Goal: Task Accomplishment & Management: Complete application form

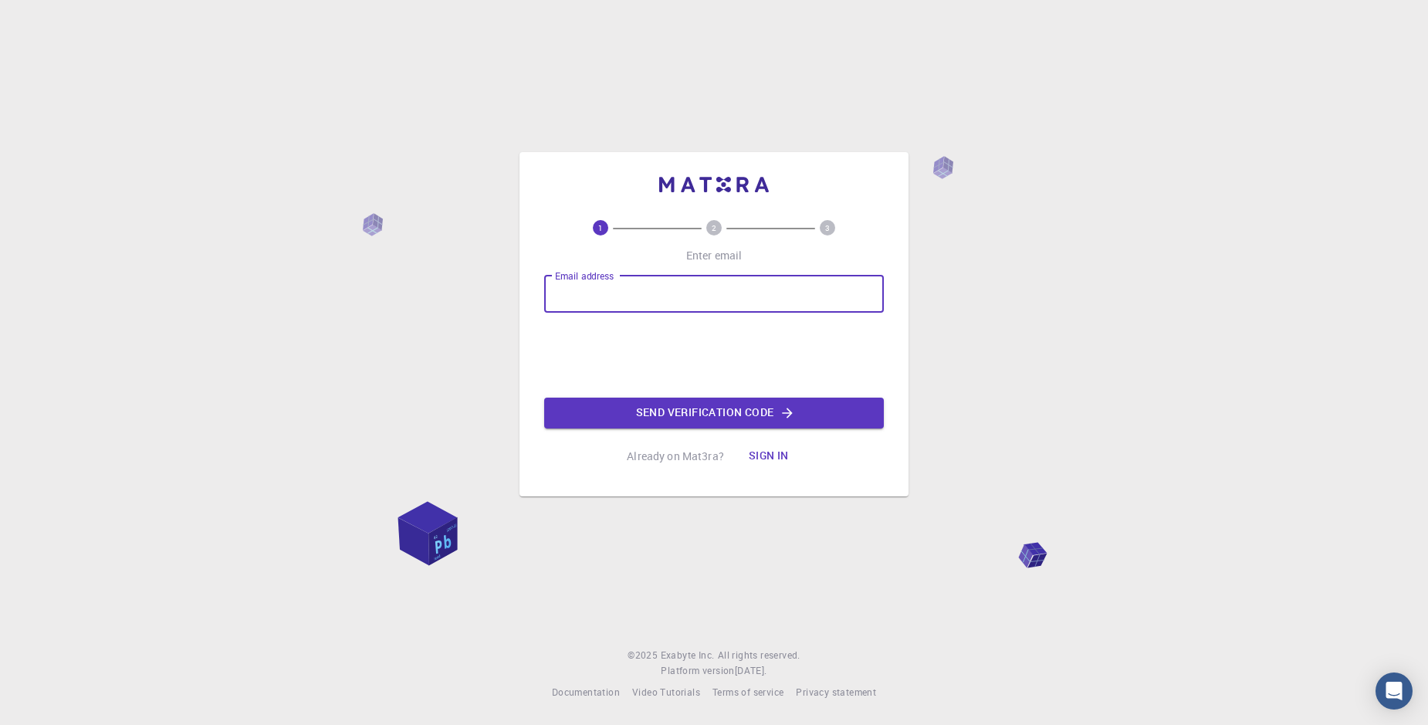
click at [646, 295] on input "Email address" at bounding box center [714, 294] width 340 height 37
type input "[EMAIL_ADDRESS][DOMAIN_NAME]"
click at [693, 412] on button "Send verification code" at bounding box center [714, 412] width 340 height 31
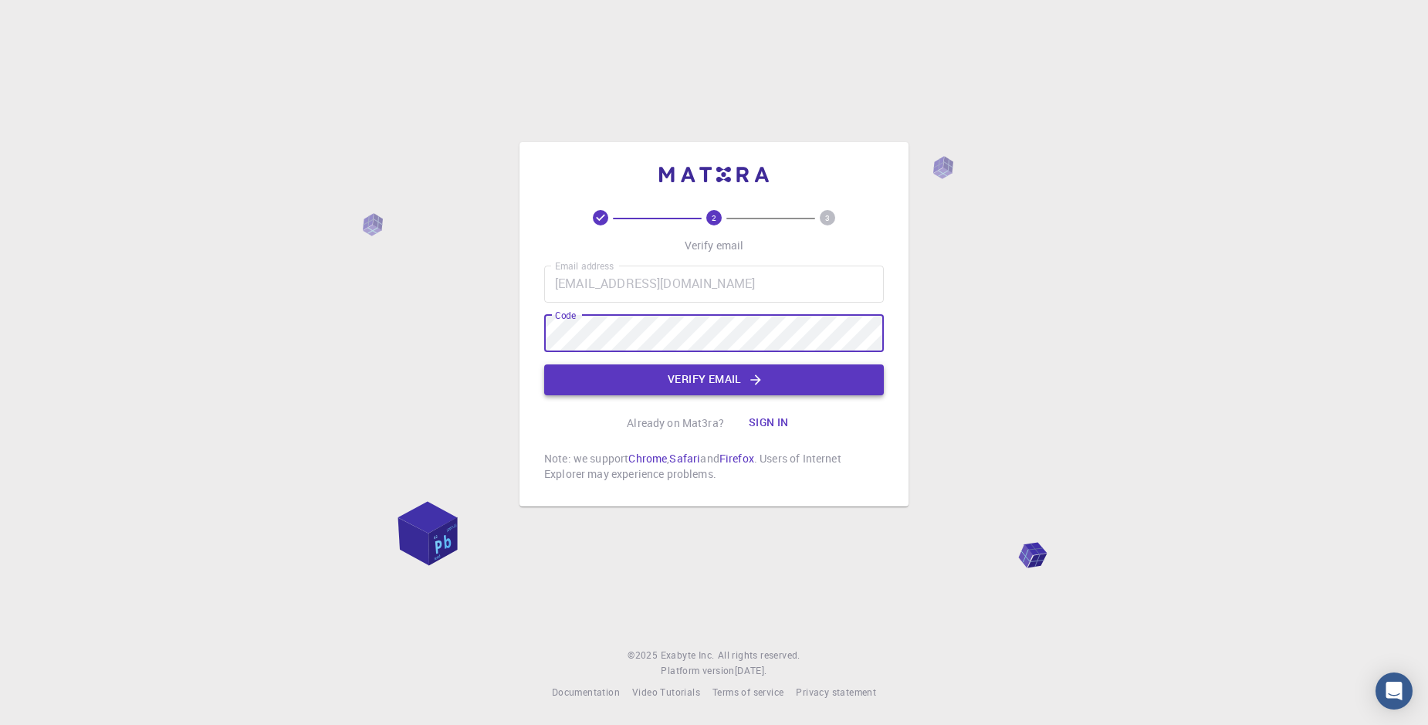
click at [725, 386] on button "Verify email" at bounding box center [714, 379] width 340 height 31
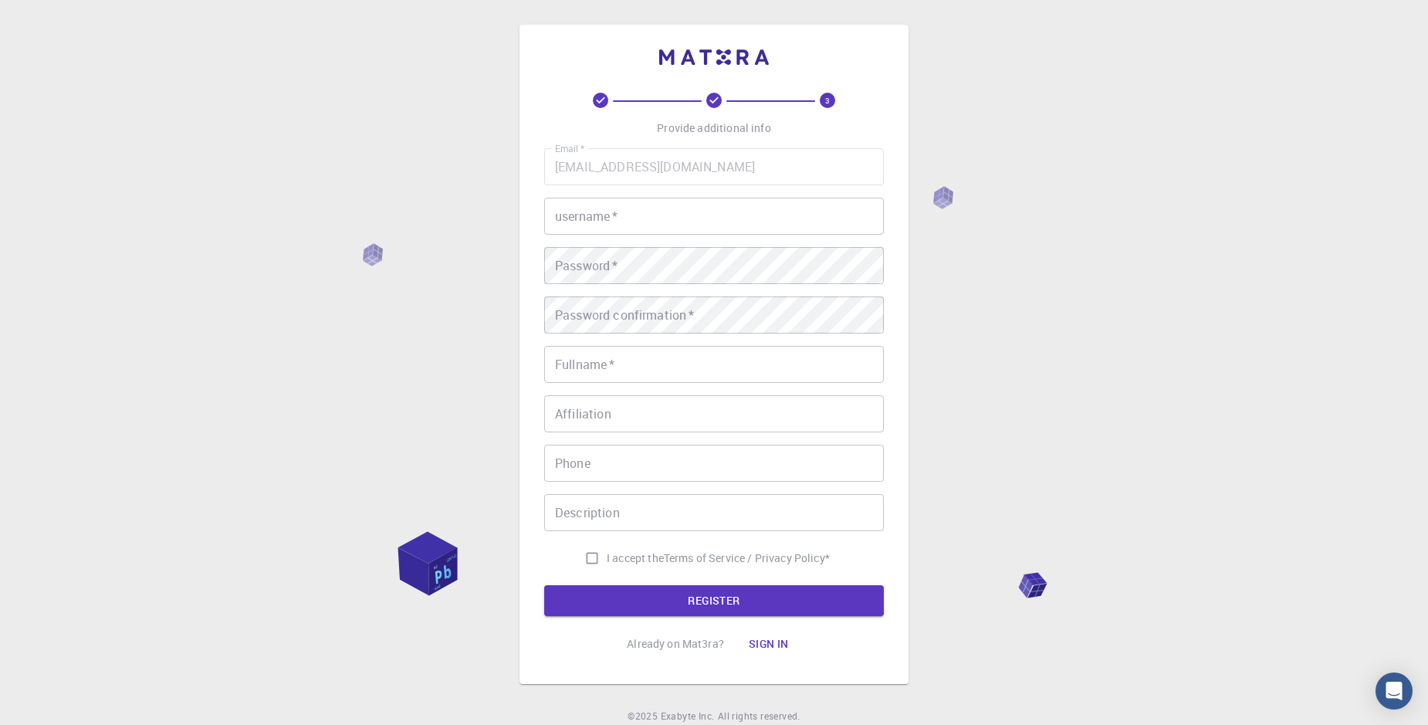
click at [638, 208] on input "username   *" at bounding box center [714, 216] width 340 height 37
type input "harun78673"
click at [1047, 374] on div "3 Provide additional info Email   * [EMAIL_ADDRESS][DOMAIN_NAME] Email   * user…" at bounding box center [714, 393] width 1428 height 786
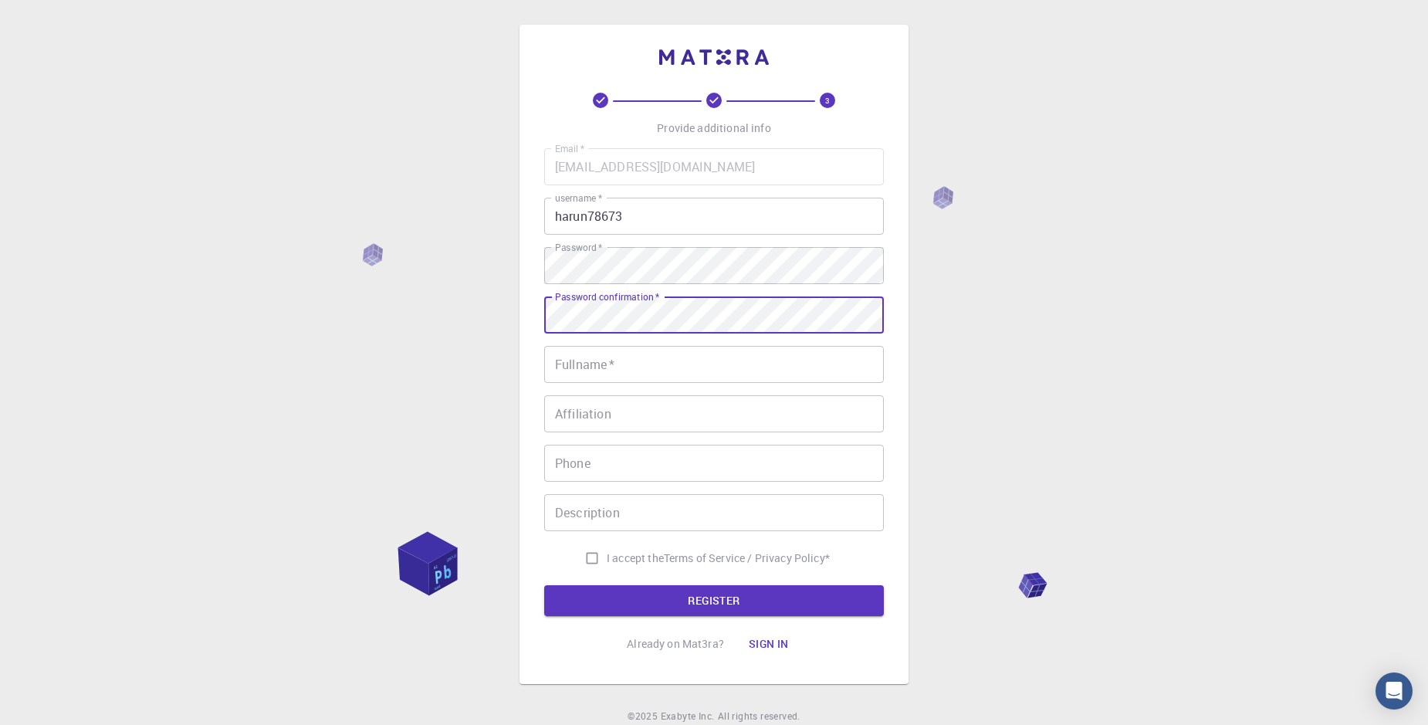
click at [757, 380] on input "Fullname   *" at bounding box center [714, 364] width 340 height 37
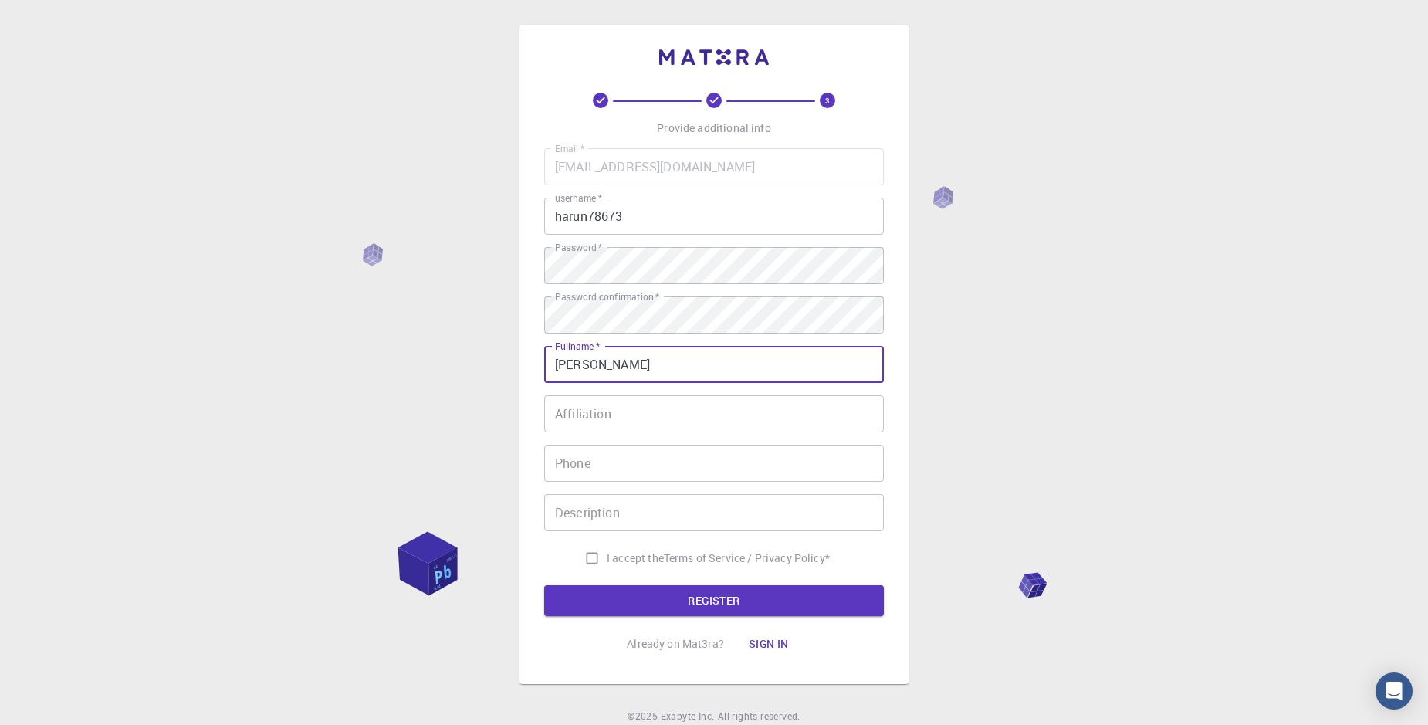
type input "[PERSON_NAME]"
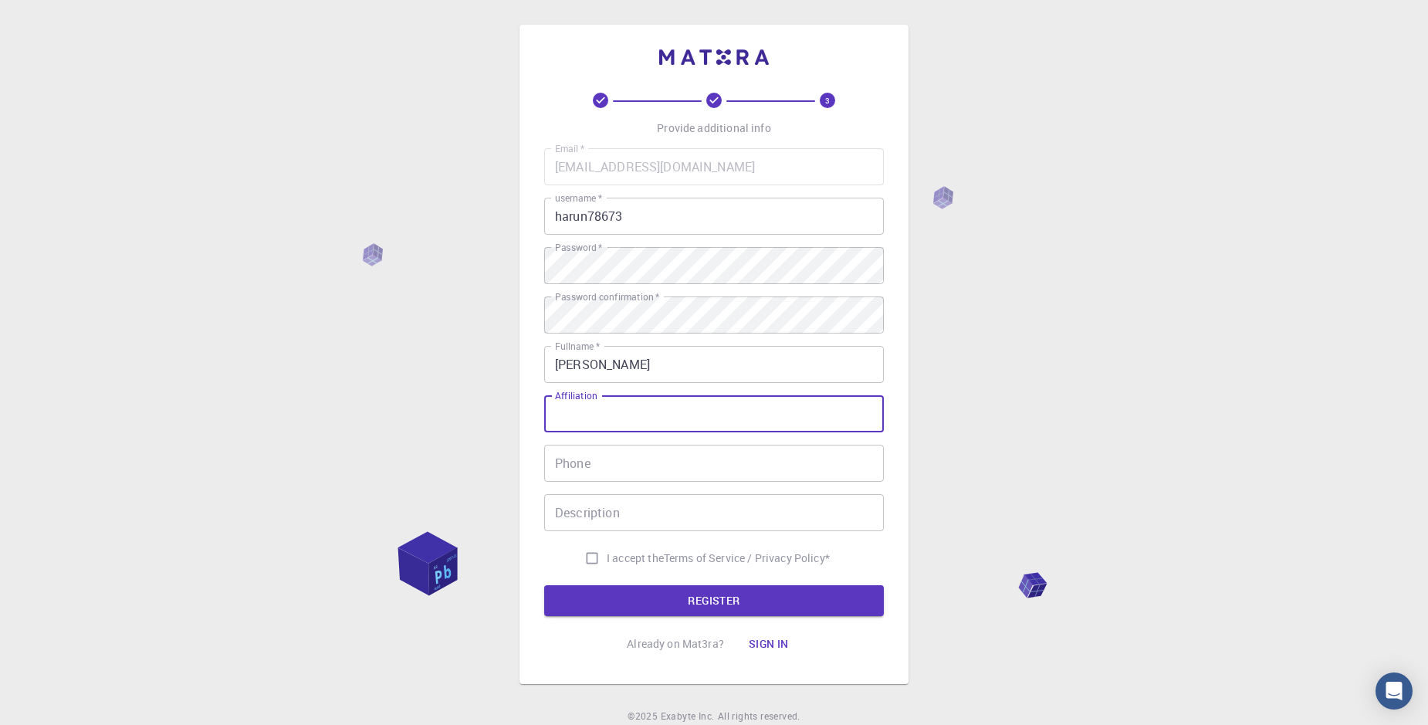
click at [769, 425] on input "Affiliation" at bounding box center [714, 413] width 340 height 37
type input "Thapar Institute of Engineering and Technology"
click at [747, 465] on input "Phone" at bounding box center [714, 463] width 340 height 37
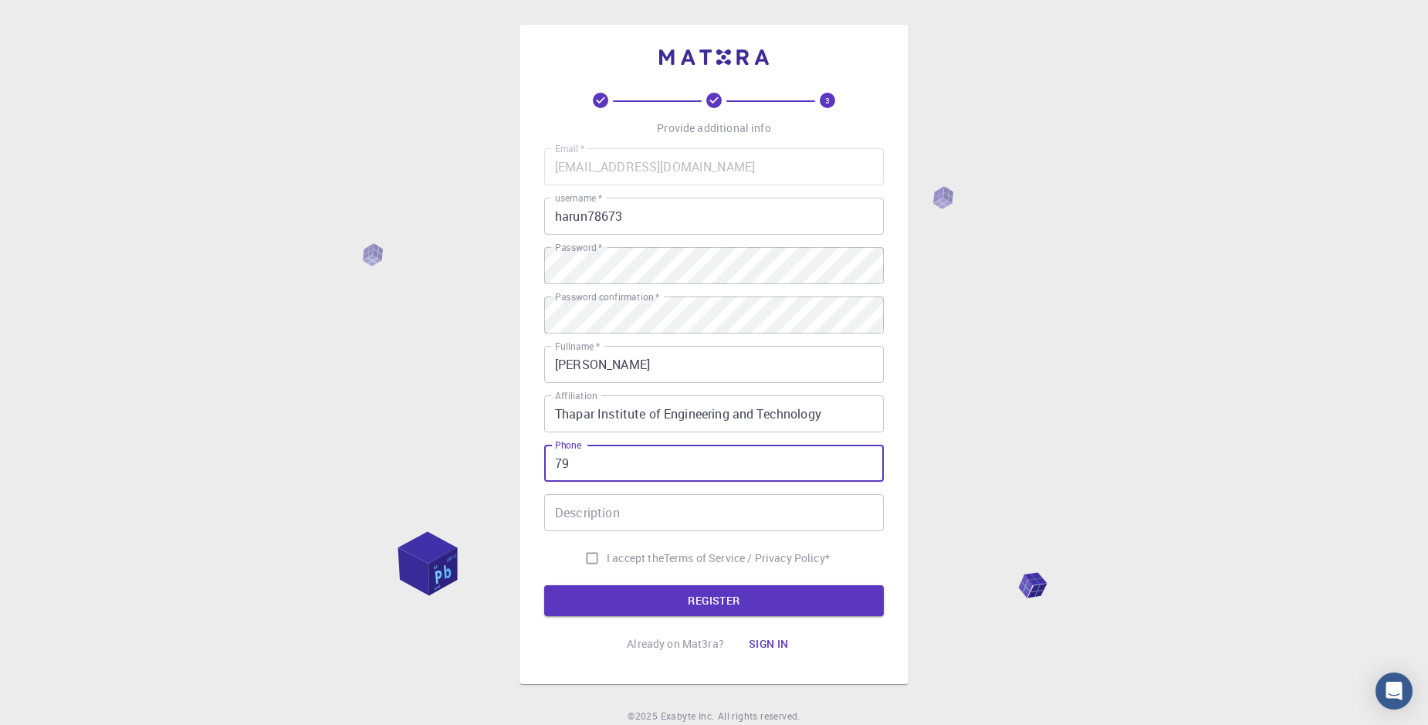
type input "7"
type input "[PHONE_NUMBER]"
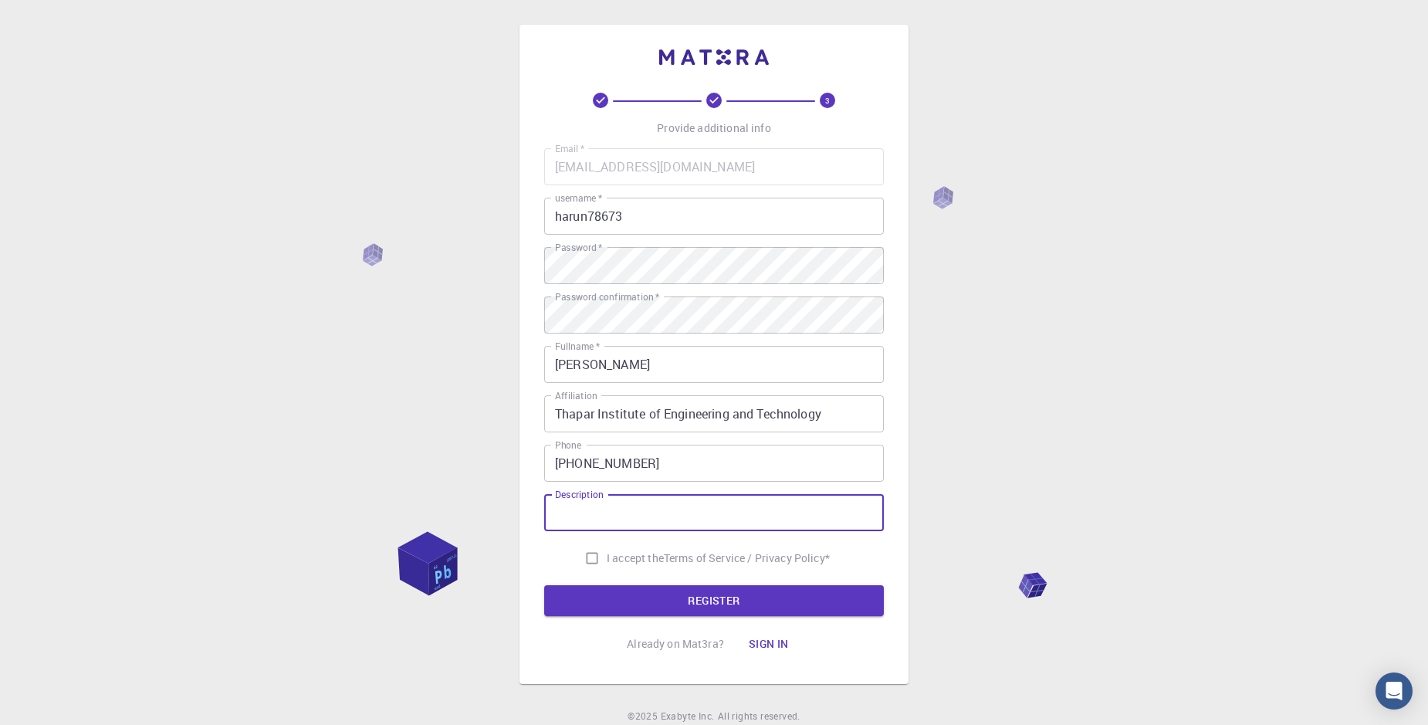
click at [716, 519] on input "Description" at bounding box center [714, 512] width 340 height 37
type input "Research Scholar"
click at [594, 557] on input "I accept the Terms of Service / Privacy Policy *" at bounding box center [591, 557] width 29 height 29
checkbox input "true"
click at [669, 605] on button "REGISTER" at bounding box center [714, 600] width 340 height 31
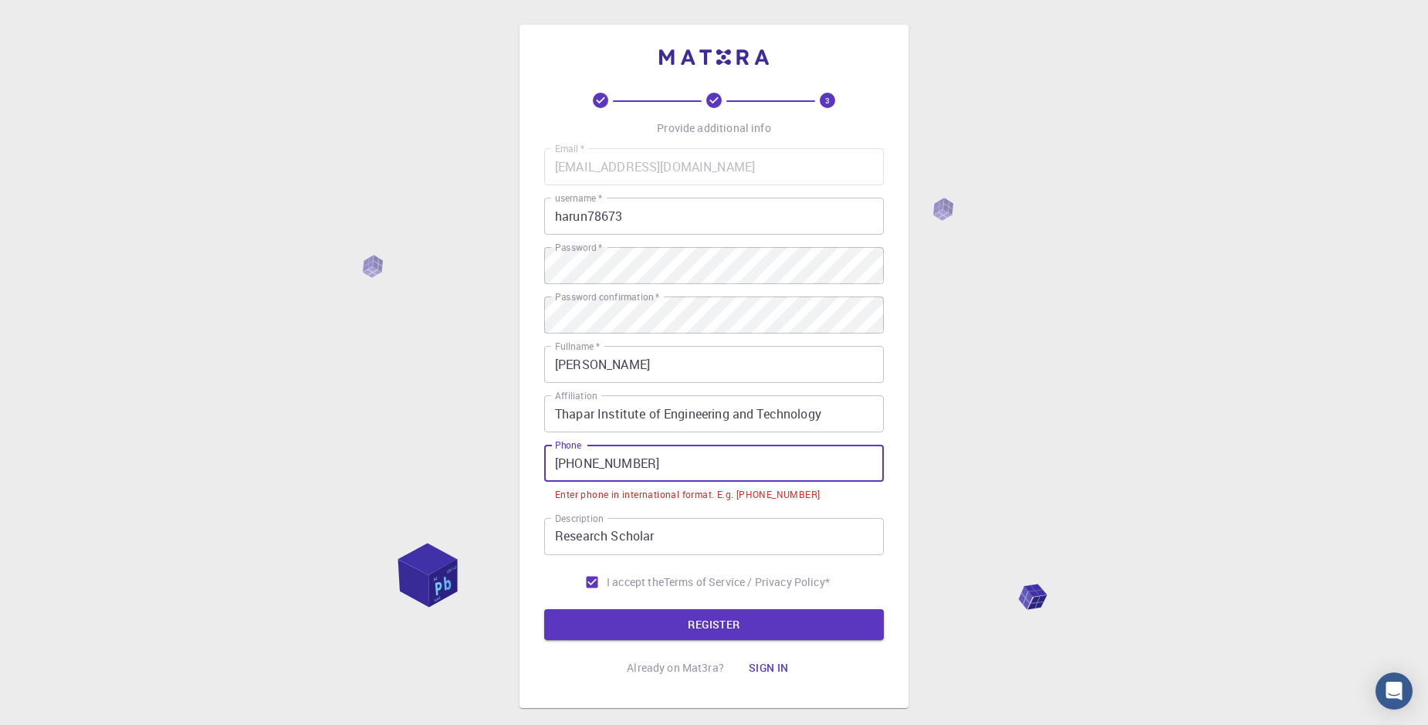
click at [695, 470] on input "[PHONE_NUMBER]" at bounding box center [714, 463] width 340 height 37
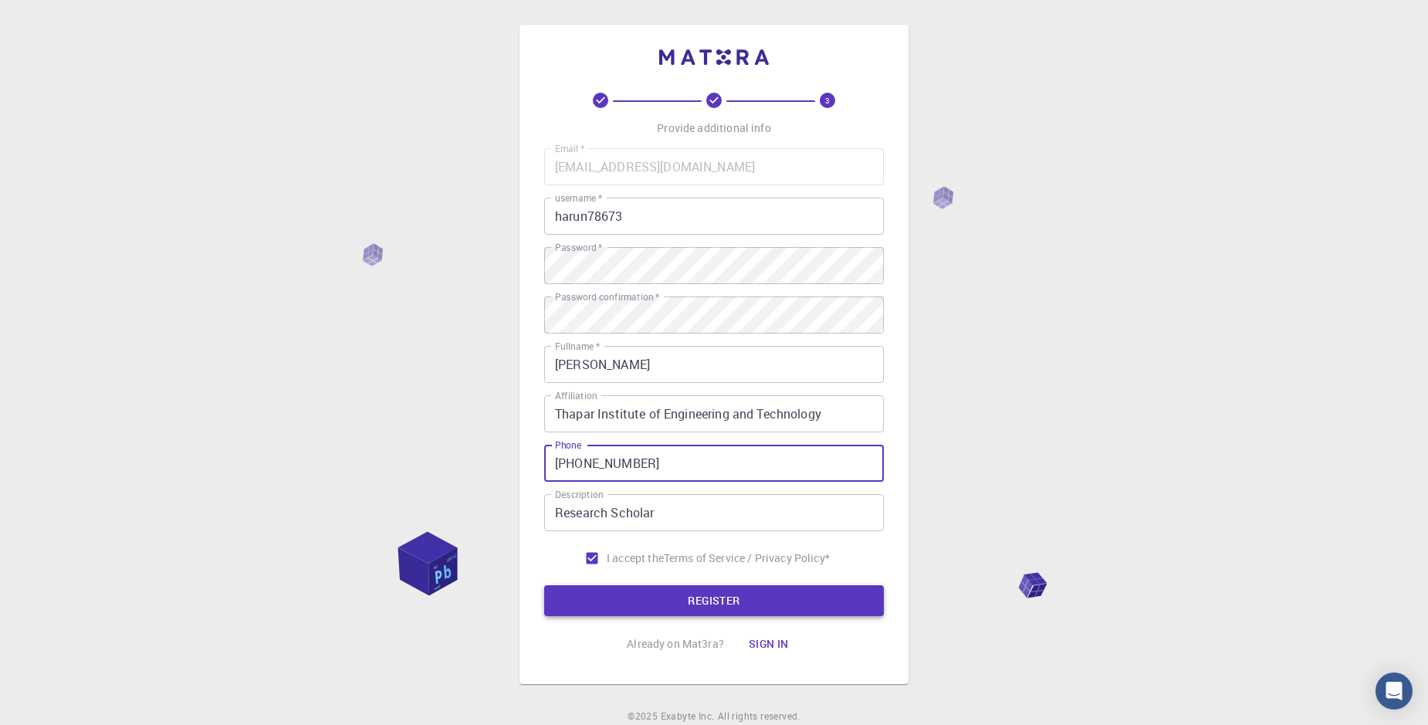
type input "[PHONE_NUMBER]"
click at [786, 601] on button "REGISTER" at bounding box center [714, 600] width 340 height 31
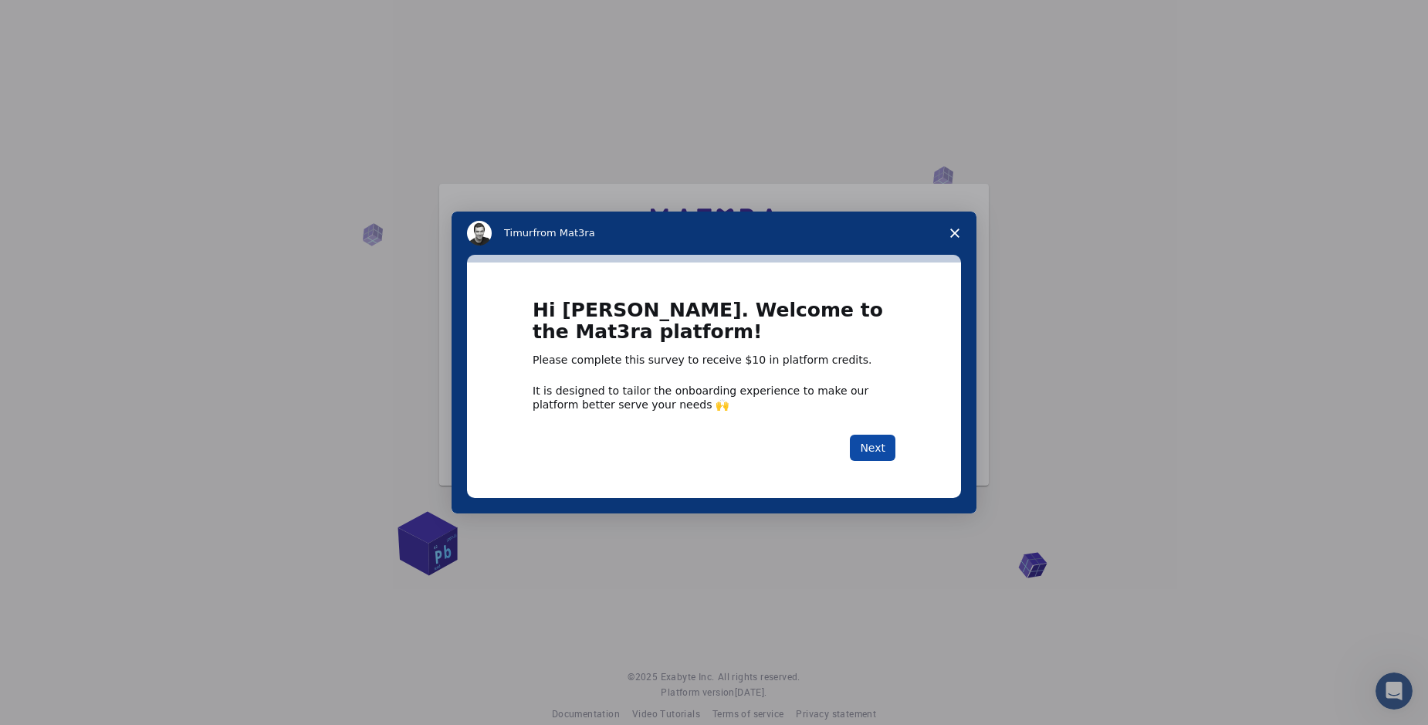
click at [874, 457] on button "Next" at bounding box center [873, 448] width 46 height 26
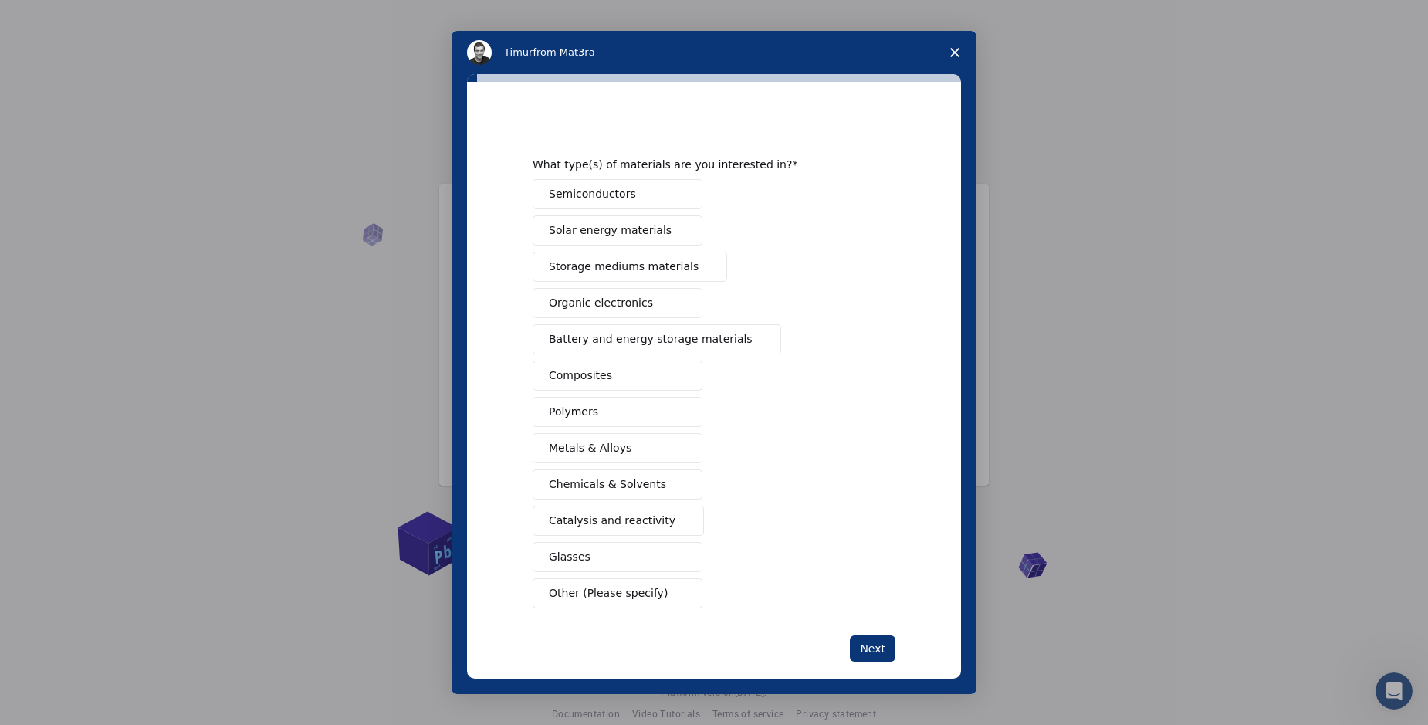
scroll to position [20, 0]
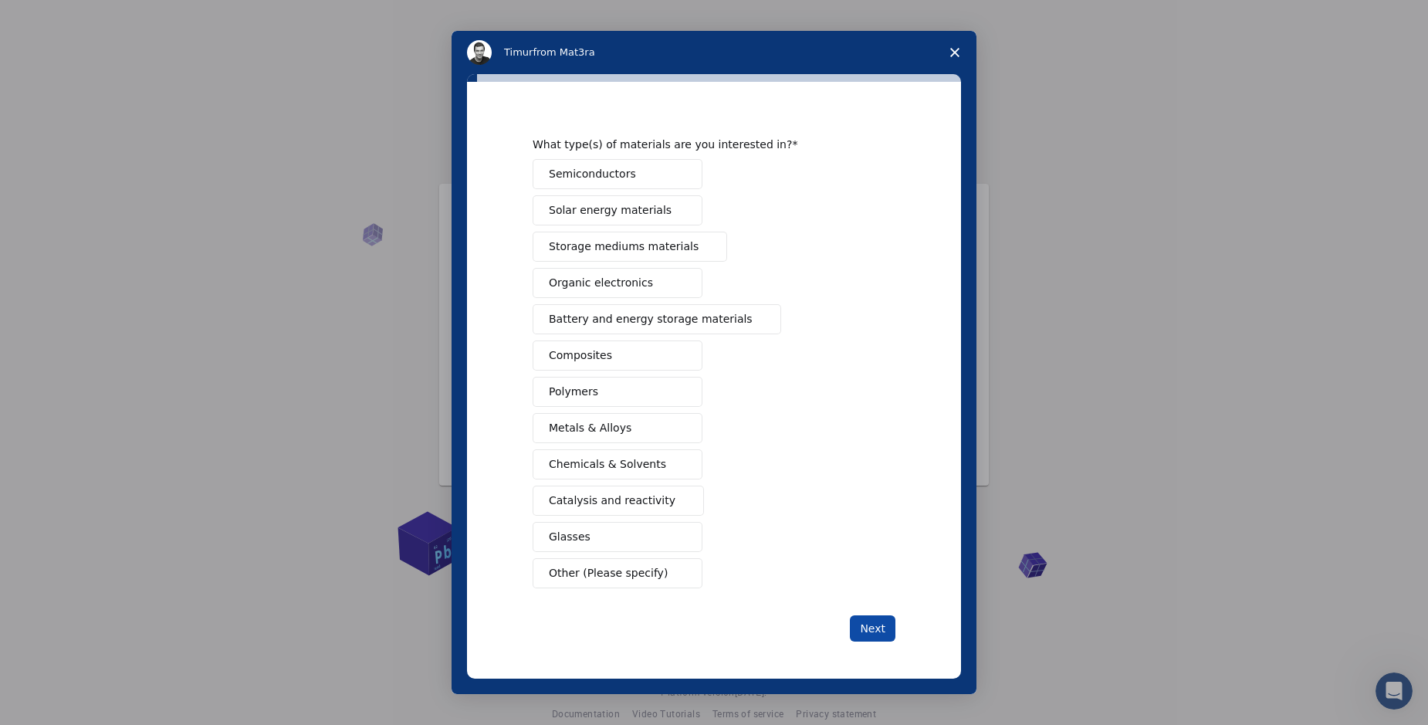
click at [873, 629] on button "Next" at bounding box center [873, 628] width 46 height 26
click at [631, 202] on div "Semiconductors Solar energy materials Storage mediums materials Organic electro…" at bounding box center [714, 373] width 363 height 429
click at [622, 186] on button "Semiconductors" at bounding box center [618, 174] width 170 height 30
click at [606, 432] on span "Metals & Alloys" at bounding box center [590, 428] width 83 height 16
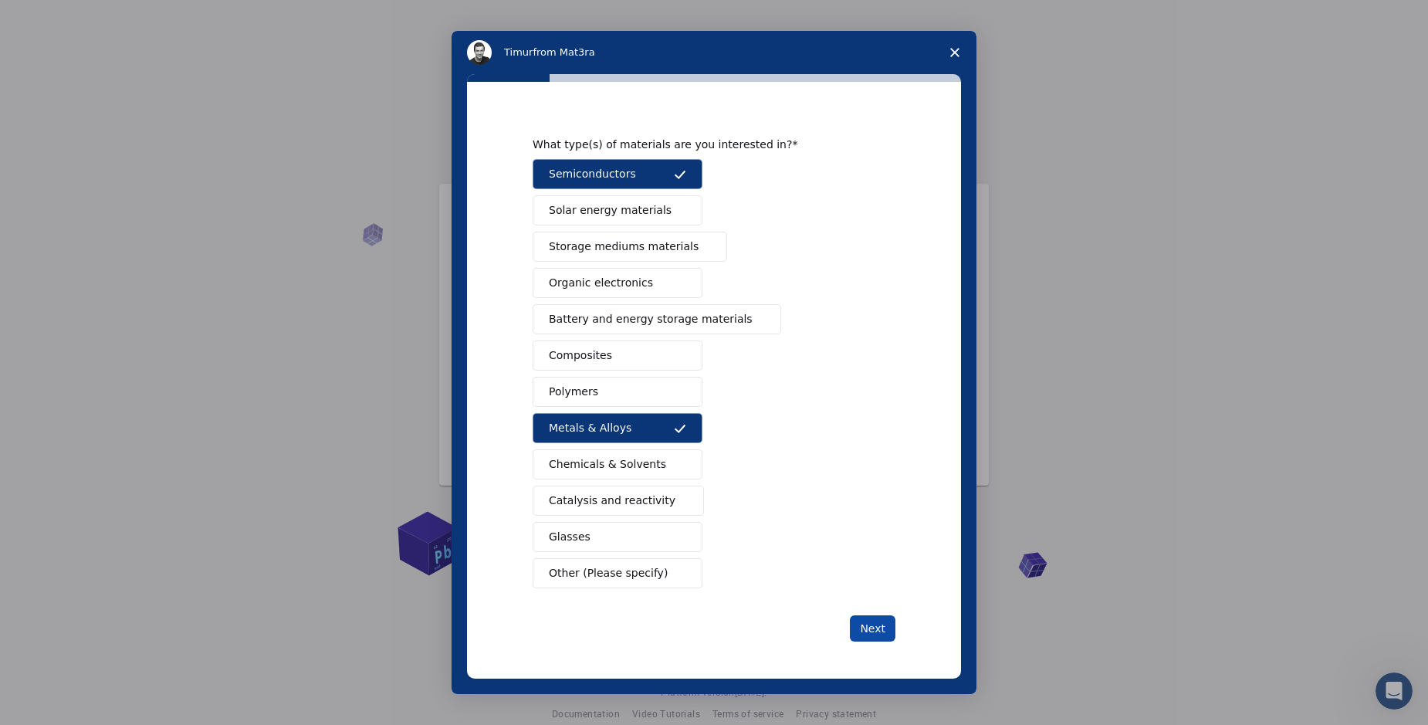
click at [877, 637] on button "Next" at bounding box center [873, 628] width 46 height 26
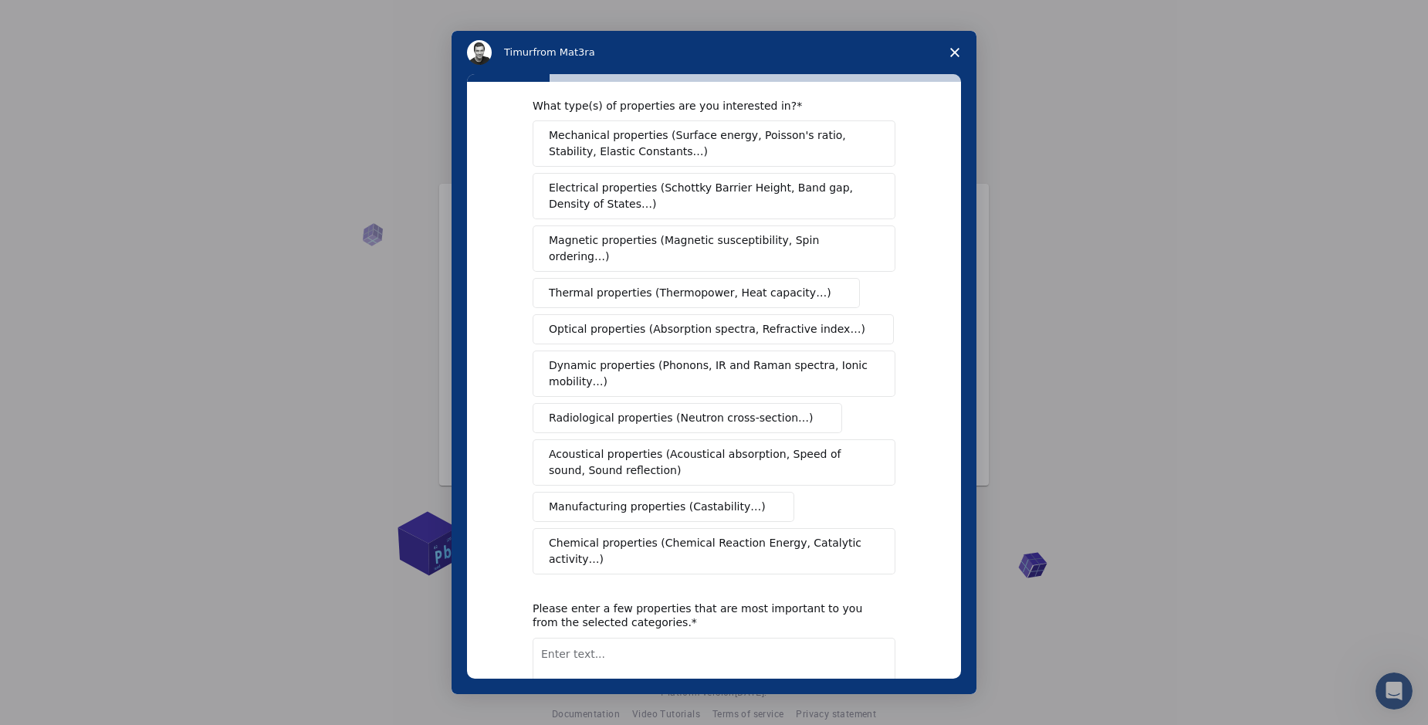
click at [630, 205] on span "Electrical properties (Schottky Barrier Height, Band gap, Density of States…)" at bounding box center [709, 196] width 321 height 32
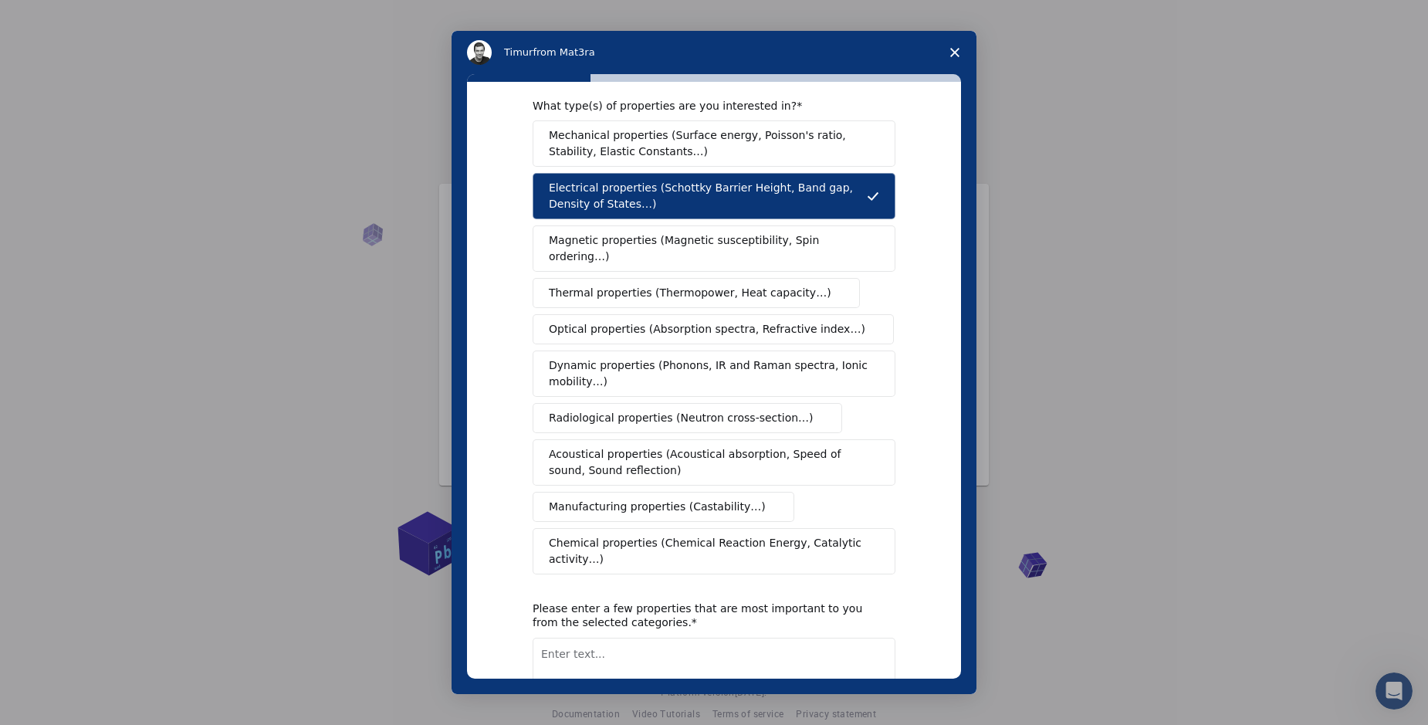
click at [655, 242] on span "Magnetic properties (Magnetic susceptibility, Spin ordering…)" at bounding box center [708, 248] width 319 height 32
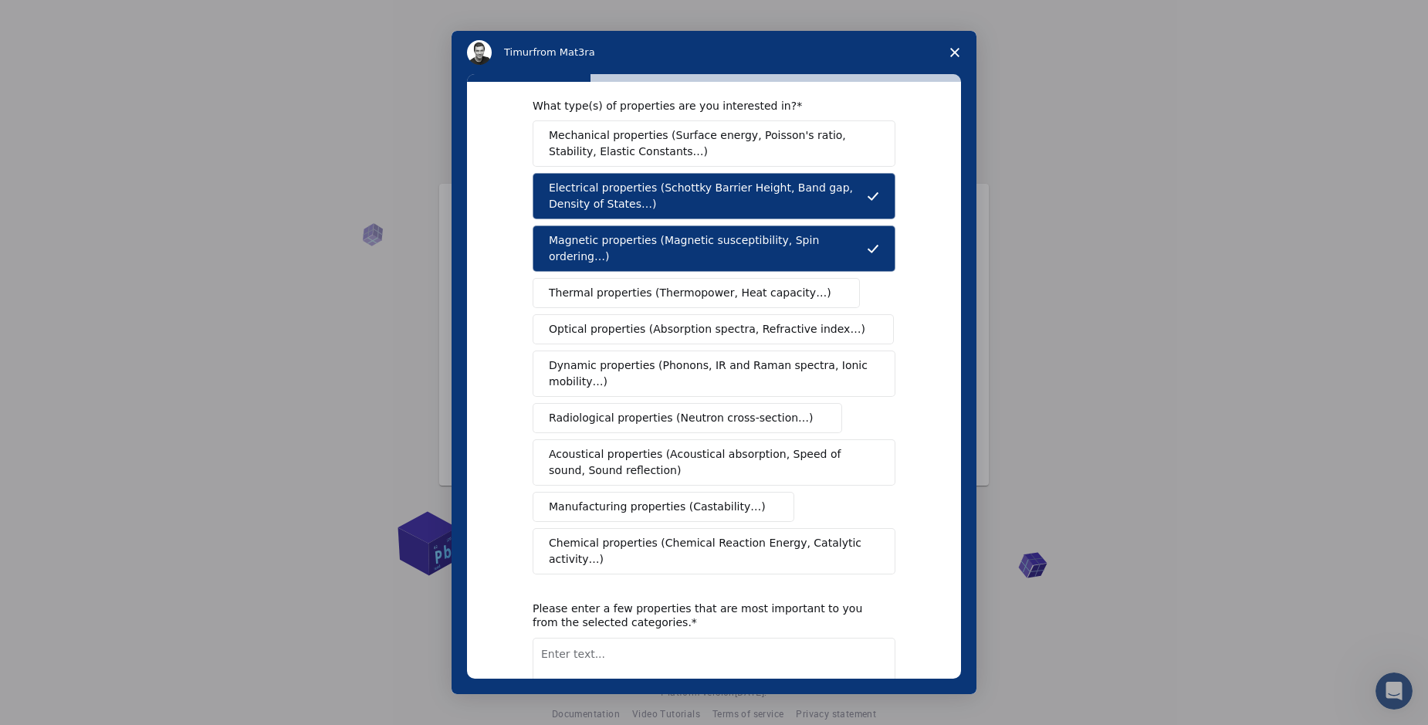
click at [670, 285] on span "Thermal properties (Thermopower, Heat capacity…)" at bounding box center [690, 293] width 282 height 16
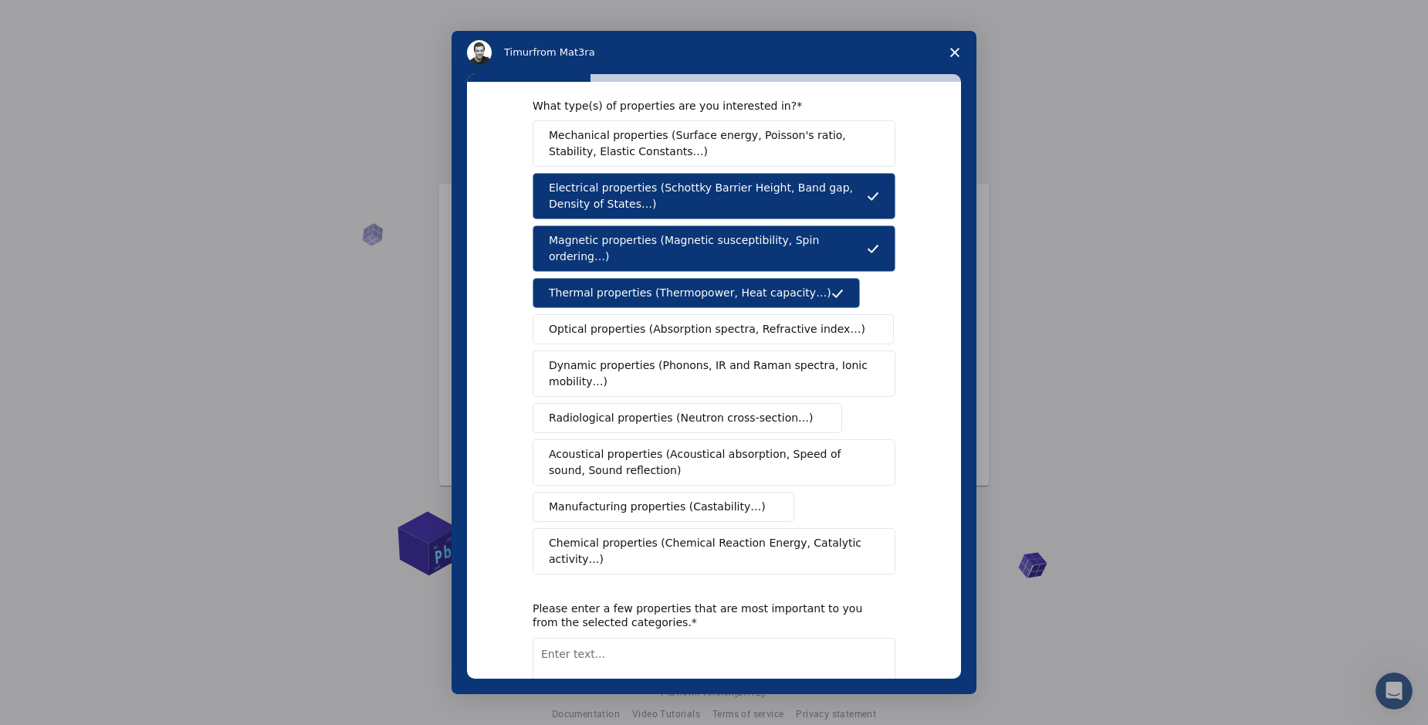
click at [669, 285] on span "Thermal properties (Thermopower, Heat capacity…)" at bounding box center [690, 293] width 282 height 16
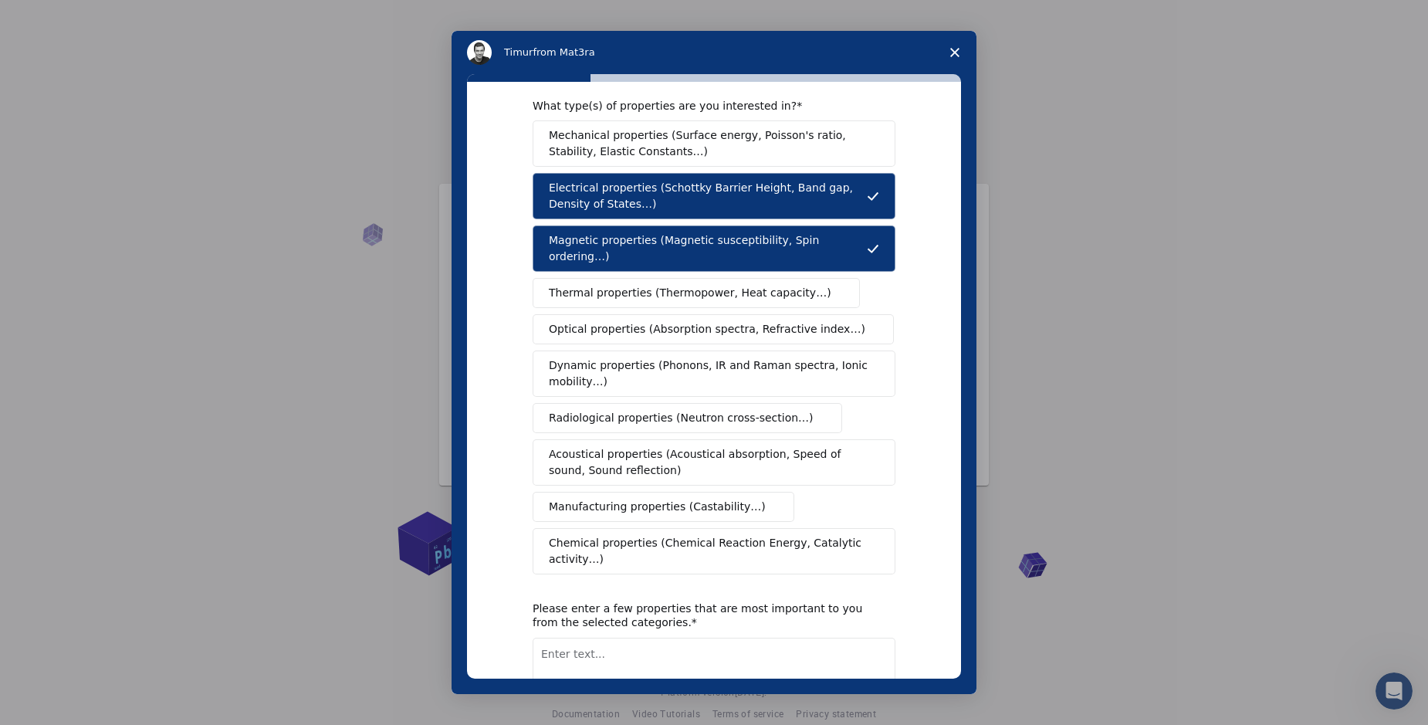
click at [679, 321] on span "Optical properties (Absorption spectra, Refractive index…)" at bounding box center [707, 329] width 316 height 16
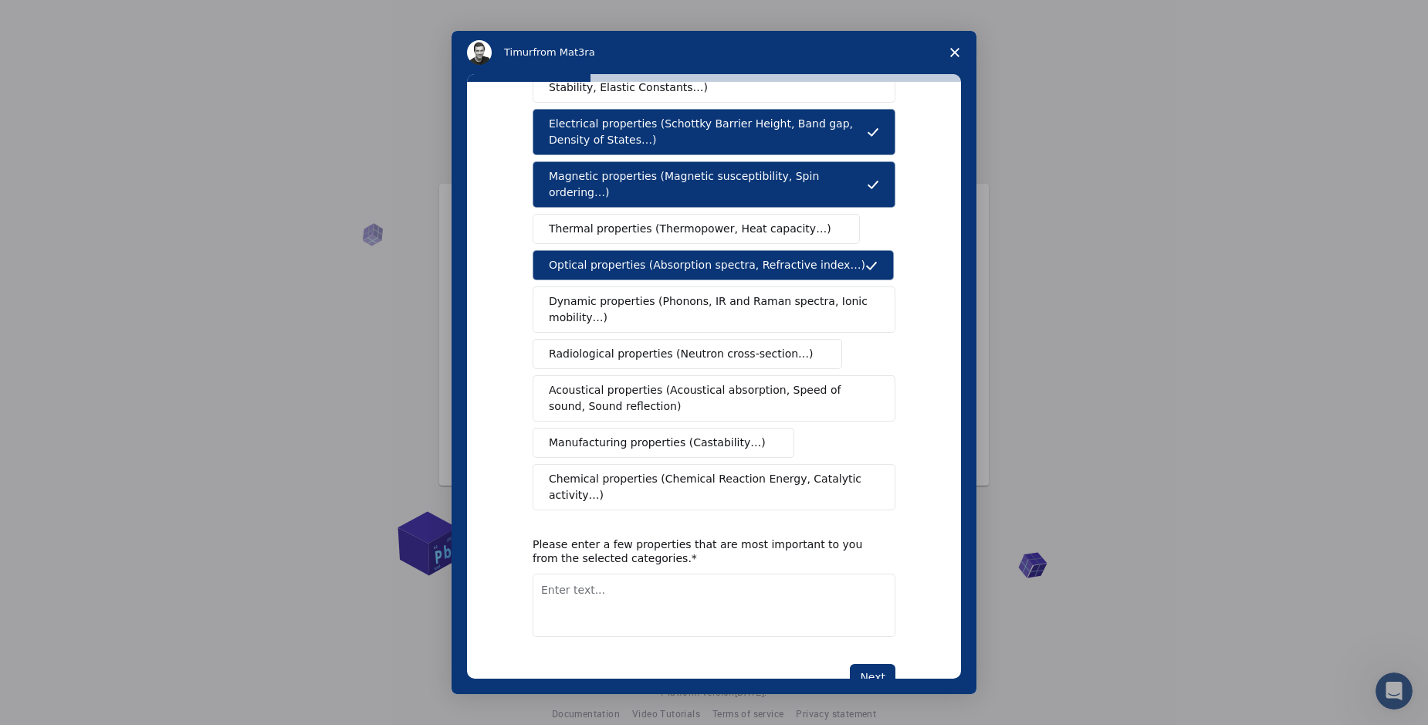
scroll to position [99, 0]
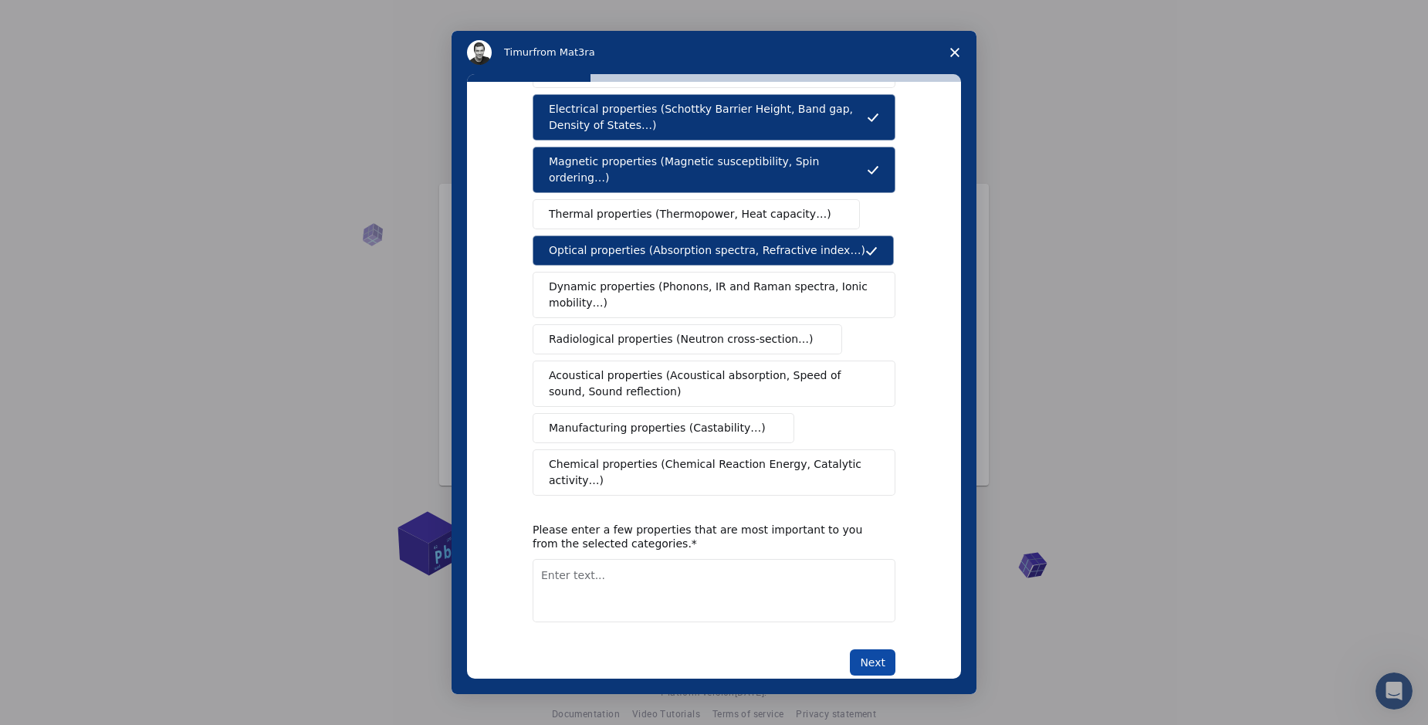
click at [858, 649] on button "Next" at bounding box center [873, 662] width 46 height 26
click at [718, 580] on textarea "Enter text..." at bounding box center [714, 590] width 363 height 63
click at [954, 52] on polygon "Close survey" at bounding box center [954, 52] width 9 height 9
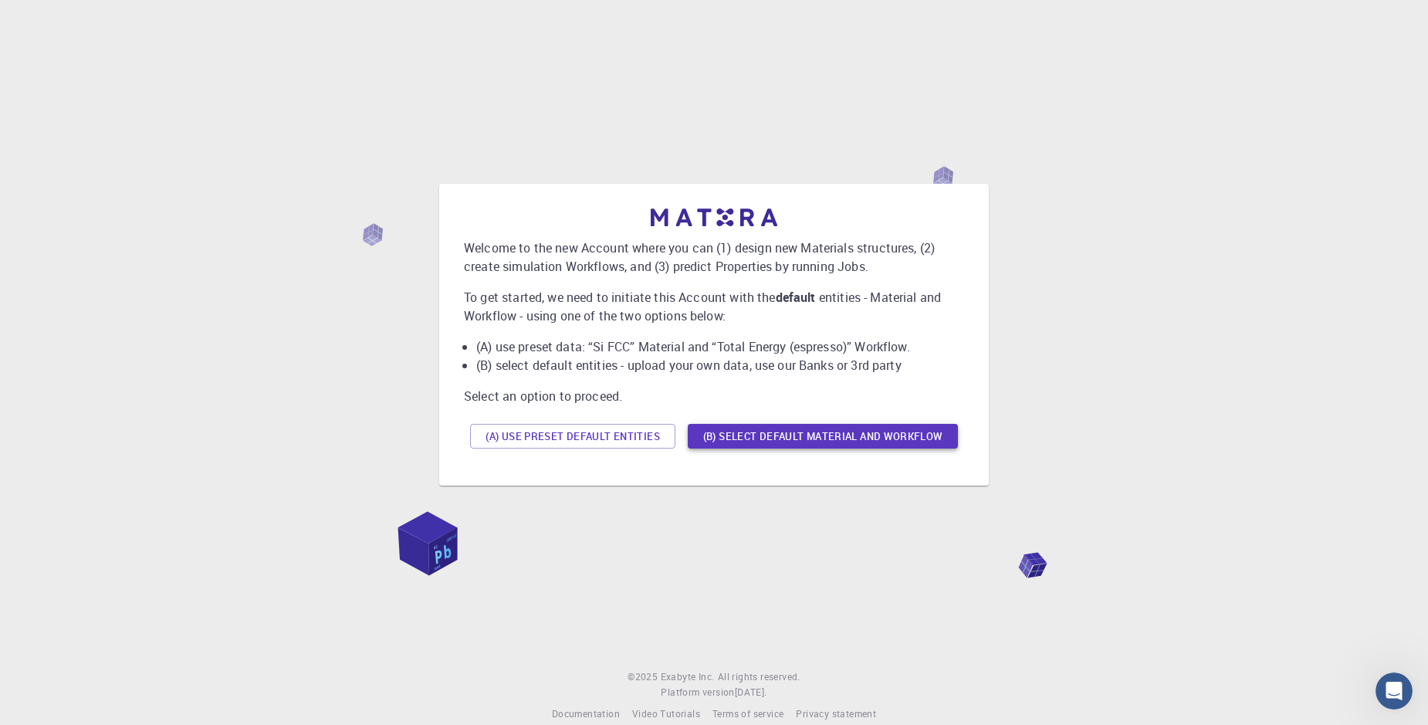
click at [757, 440] on button "(B) Select default material and workflow" at bounding box center [823, 436] width 270 height 25
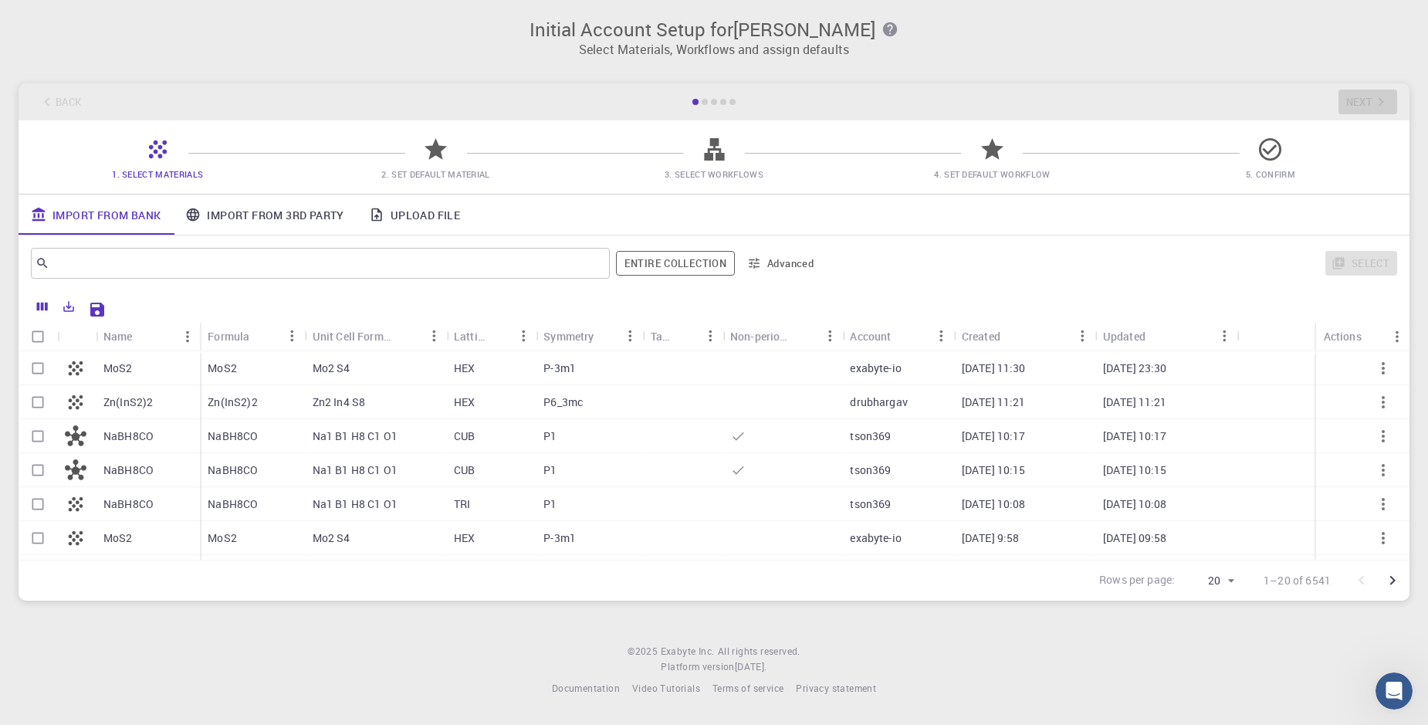
scroll to position [370, 0]
click at [447, 454] on div "MCLC" at bounding box center [491, 439] width 90 height 34
checkbox input "true"
click at [447, 454] on div "MCLC" at bounding box center [491, 439] width 90 height 34
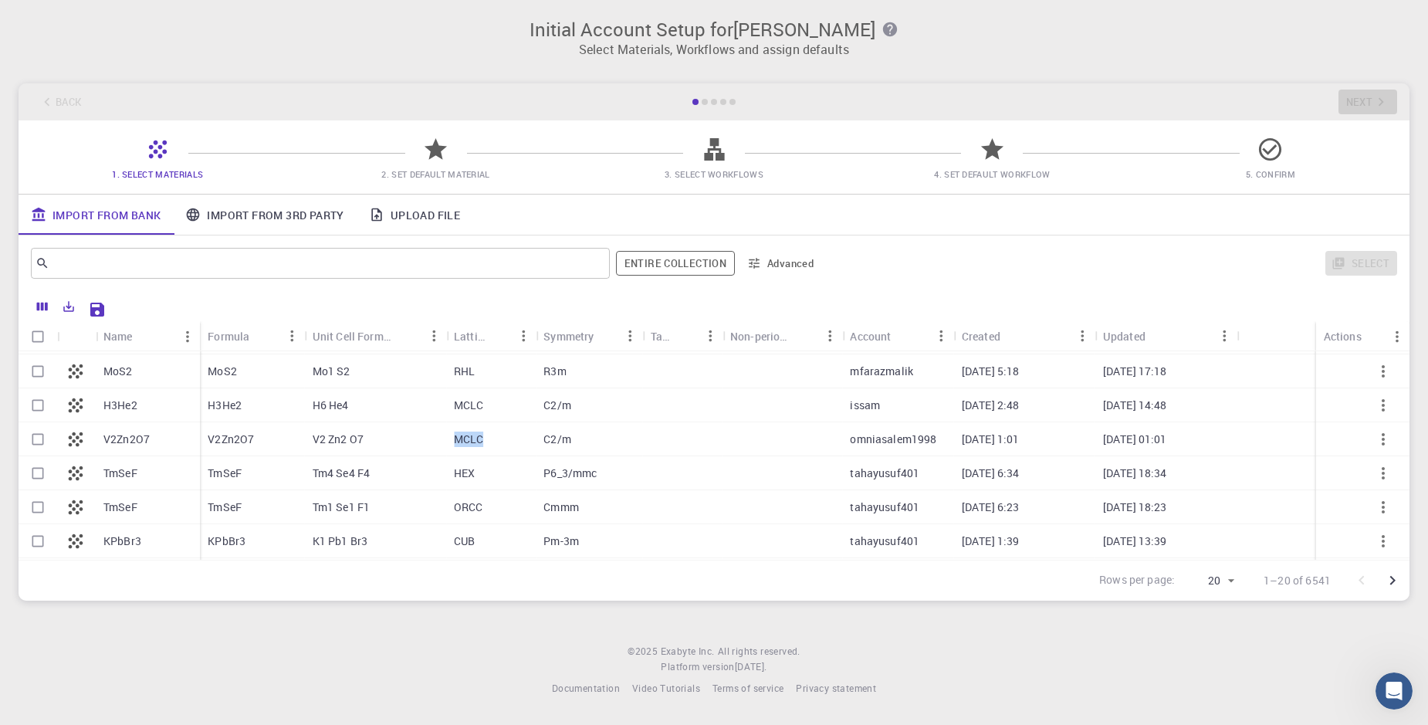
checkbox input "false"
click at [447, 454] on div "MCLC" at bounding box center [491, 439] width 90 height 34
checkbox input "true"
